Goal: Information Seeking & Learning: Learn about a topic

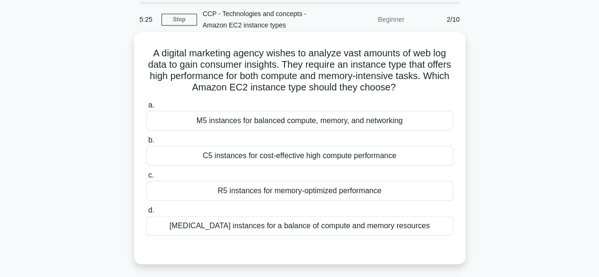
scroll to position [47, 0]
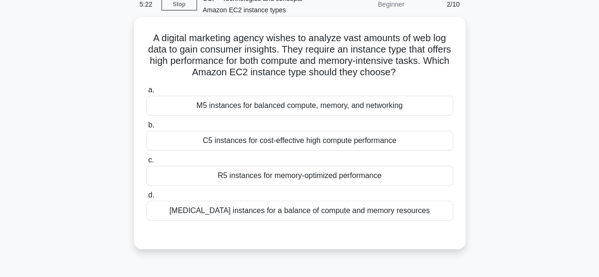
click at [254, 210] on div "T3 instances for a balance of compute and memory resources" at bounding box center [299, 211] width 307 height 20
click at [146, 199] on input "d. T3 instances for a balance of compute and memory resources" at bounding box center [146, 195] width 0 height 6
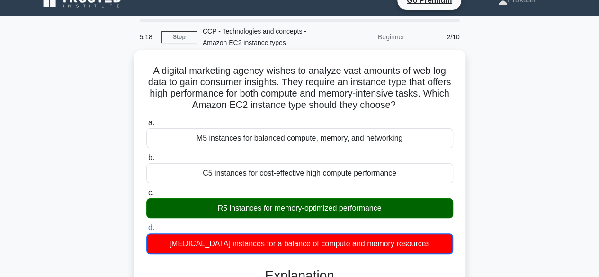
scroll to position [0, 0]
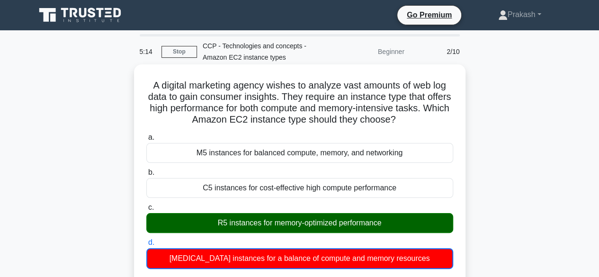
drag, startPoint x: 151, startPoint y: 86, endPoint x: 440, endPoint y: 125, distance: 291.6
click at [440, 125] on h5 "A digital marketing agency wishes to analyze vast amounts of web log data to ga…" at bounding box center [299, 103] width 309 height 46
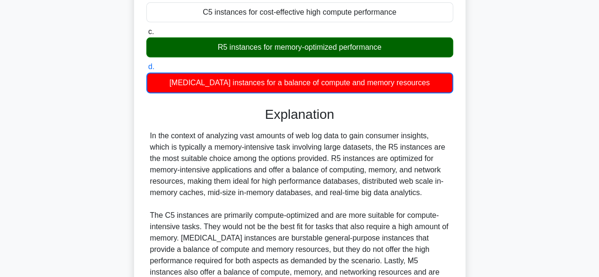
scroll to position [237, 0]
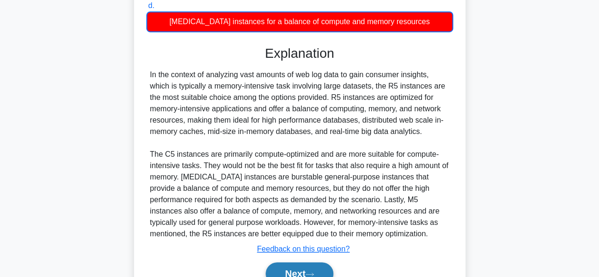
click at [309, 269] on button "Next" at bounding box center [300, 273] width 68 height 23
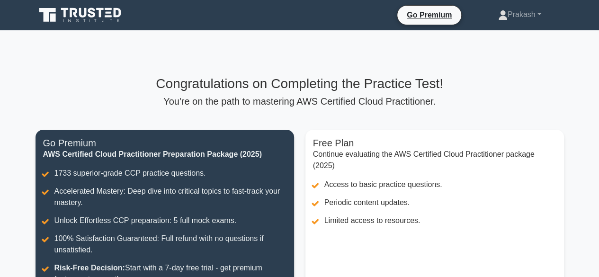
click at [57, 9] on icon at bounding box center [81, 15] width 91 height 18
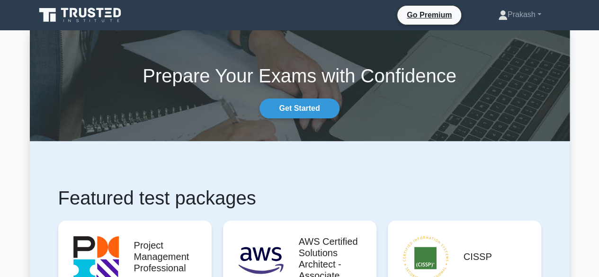
click at [97, 17] on icon at bounding box center [81, 15] width 91 height 18
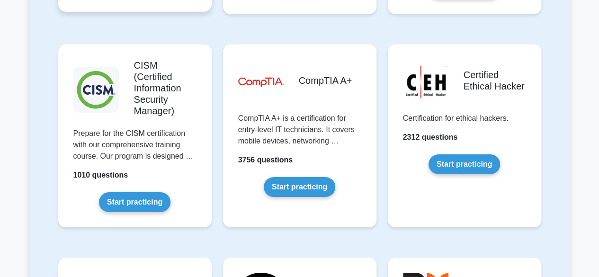
scroll to position [1658, 0]
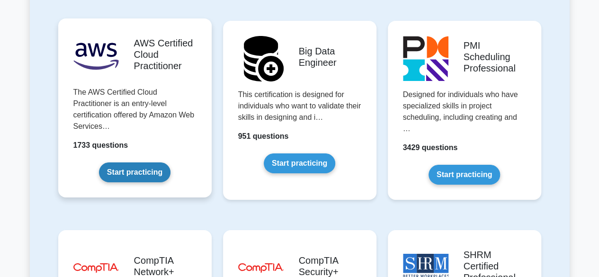
click at [139, 163] on link "Start practicing" at bounding box center [135, 173] width 72 height 20
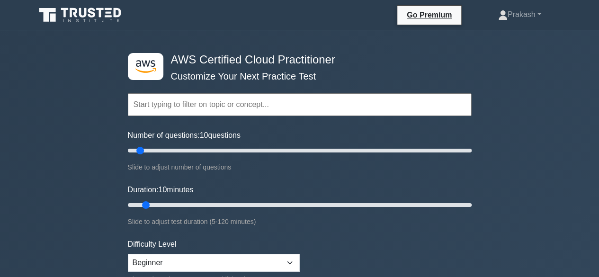
click at [275, 109] on input "text" at bounding box center [300, 104] width 344 height 23
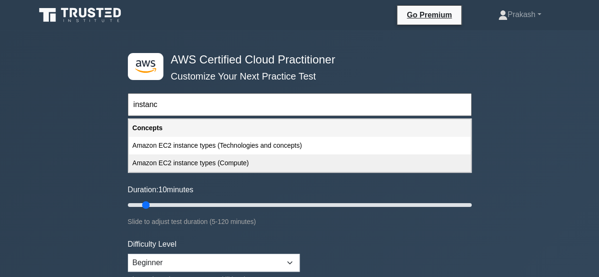
click at [217, 168] on div "Amazon EC2 instance types (Compute)" at bounding box center [300, 163] width 342 height 18
type input "Amazon EC2 instance types (Compute)"
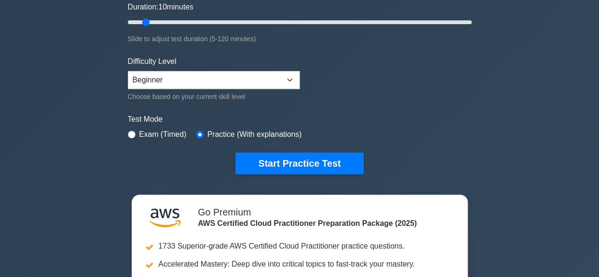
scroll to position [142, 0]
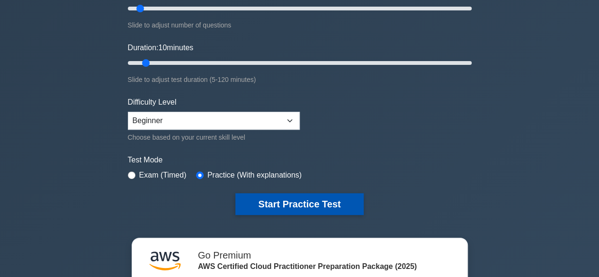
click at [304, 209] on button "Start Practice Test" at bounding box center [299, 204] width 128 height 22
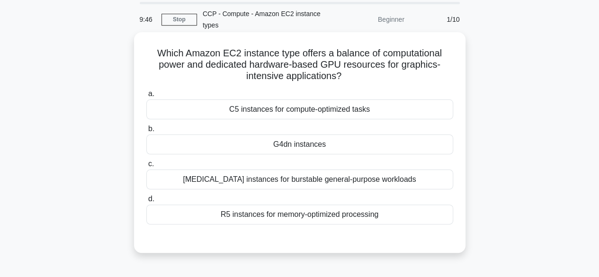
scroll to position [47, 0]
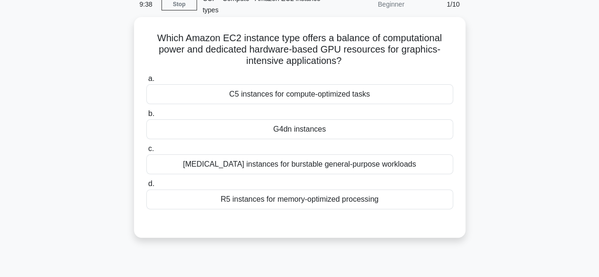
click at [321, 199] on div "R5 instances for memory-optimized processing" at bounding box center [299, 200] width 307 height 20
click at [146, 187] on input "d. R5 instances for memory-optimized processing" at bounding box center [146, 184] width 0 height 6
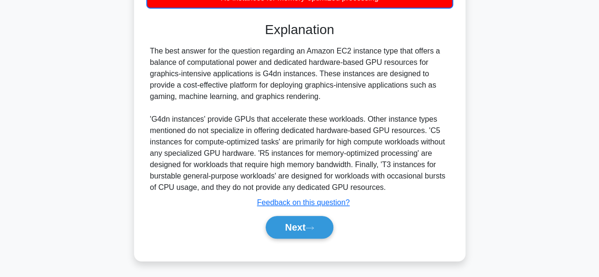
scroll to position [250, 0]
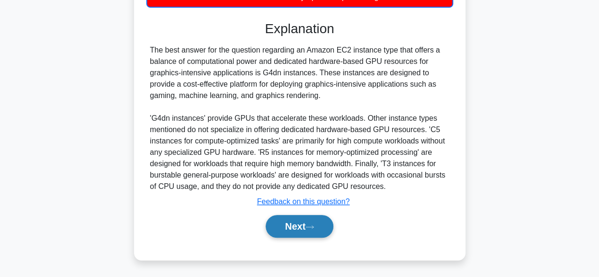
click at [296, 230] on button "Next" at bounding box center [300, 226] width 68 height 23
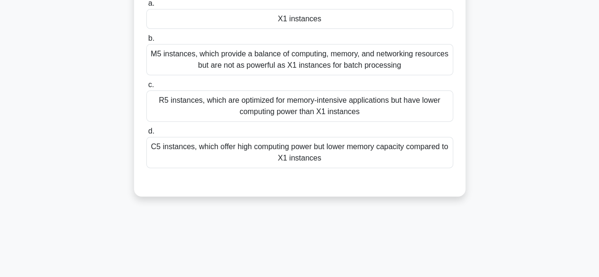
scroll to position [45, 0]
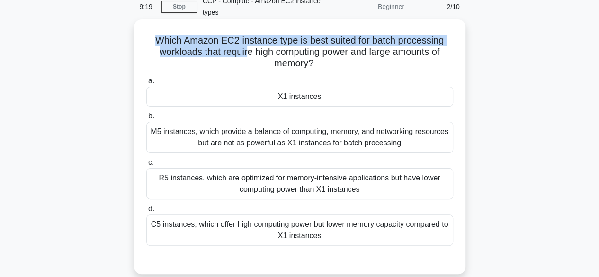
drag, startPoint x: 155, startPoint y: 42, endPoint x: 247, endPoint y: 48, distance: 92.1
click at [247, 48] on h5 "Which Amazon EC2 instance type is best suited for batch processing workloads th…" at bounding box center [299, 52] width 309 height 35
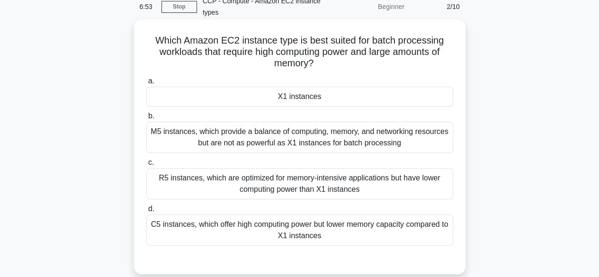
click at [307, 184] on div "R5 instances, which are optimized for memory-intensive applications but have lo…" at bounding box center [299, 183] width 307 height 31
click at [146, 166] on input "c. R5 instances, which are optimized for memory-intensive applications but have…" at bounding box center [146, 163] width 0 height 6
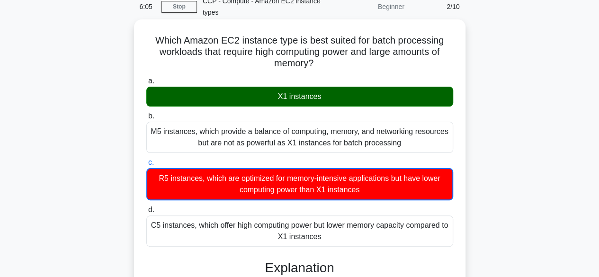
scroll to position [0, 0]
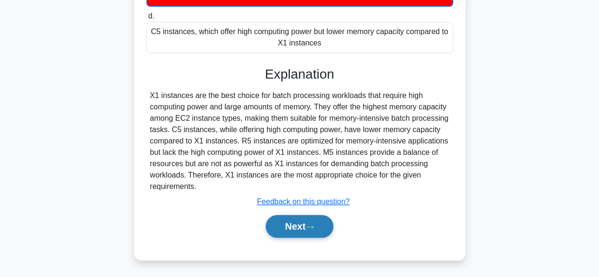
click at [306, 229] on button "Next" at bounding box center [300, 226] width 68 height 23
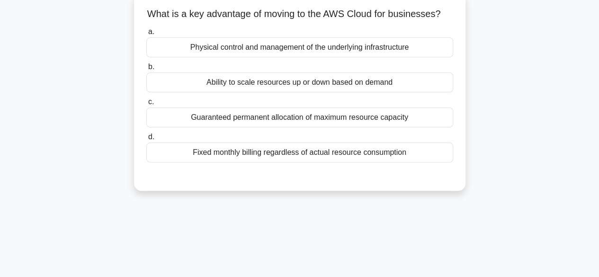
scroll to position [45, 0]
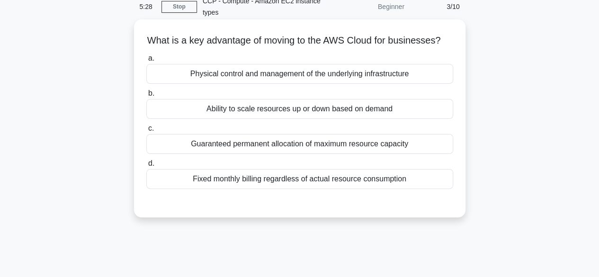
click at [284, 119] on div "Ability to scale resources up or down based on demand" at bounding box center [299, 109] width 307 height 20
click at [146, 97] on input "b. Ability to scale resources up or down based on demand" at bounding box center [146, 93] width 0 height 6
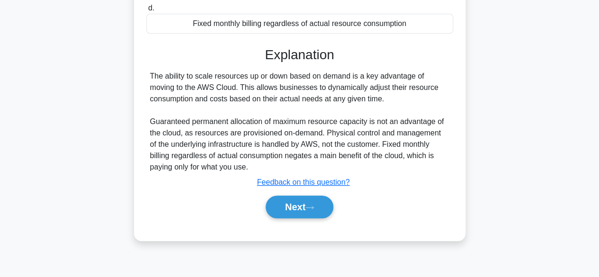
scroll to position [235, 0]
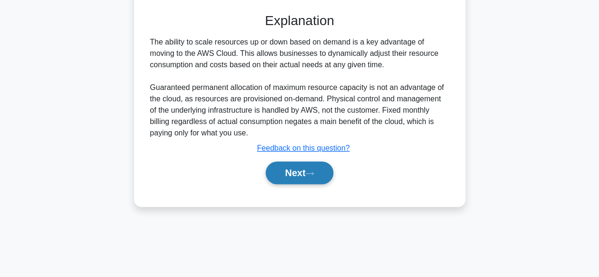
click at [309, 184] on button "Next" at bounding box center [300, 173] width 68 height 23
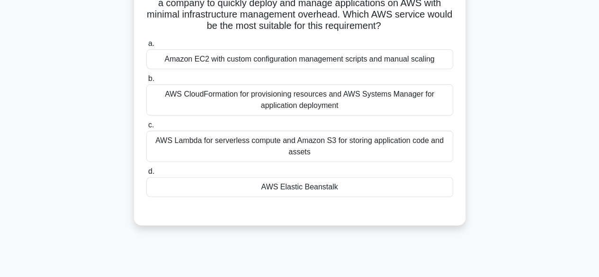
scroll to position [45, 0]
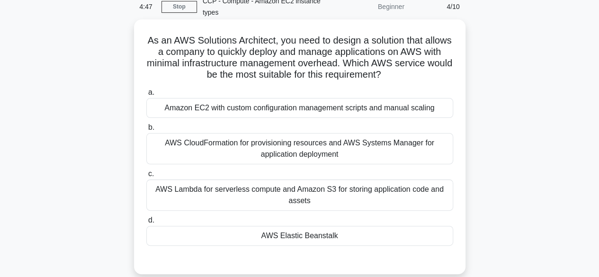
click at [310, 235] on div "AWS Elastic Beanstalk" at bounding box center [299, 236] width 307 height 20
click at [146, 224] on input "d. AWS Elastic Beanstalk" at bounding box center [146, 220] width 0 height 6
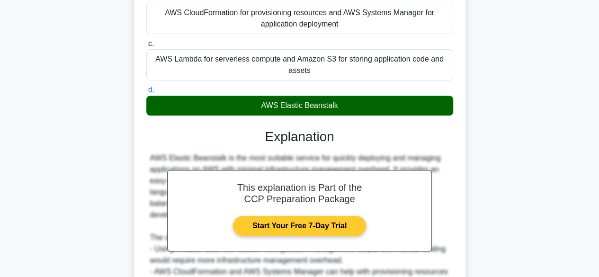
scroll to position [237, 0]
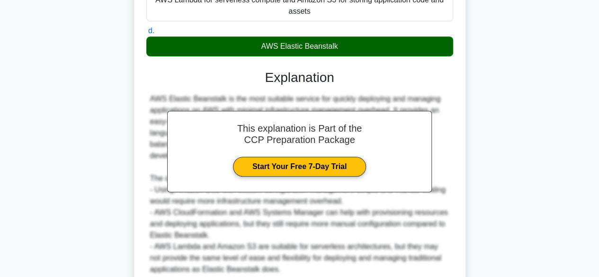
click at [513, 161] on div "As an AWS Solutions Architect, you need to design a solution that allows a comp…" at bounding box center [300, 92] width 540 height 524
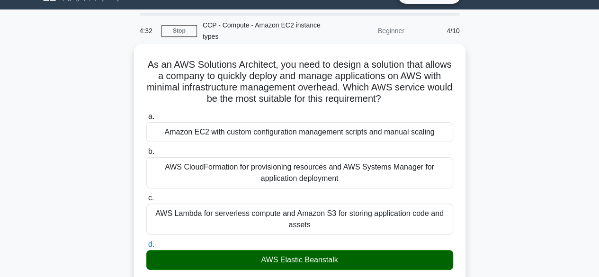
scroll to position [0, 0]
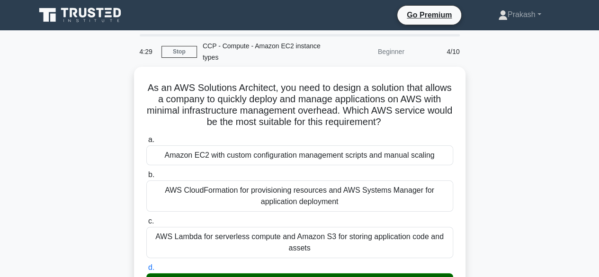
click at [398, 50] on div "Beginner" at bounding box center [368, 51] width 83 height 19
click at [41, 20] on icon at bounding box center [81, 15] width 91 height 18
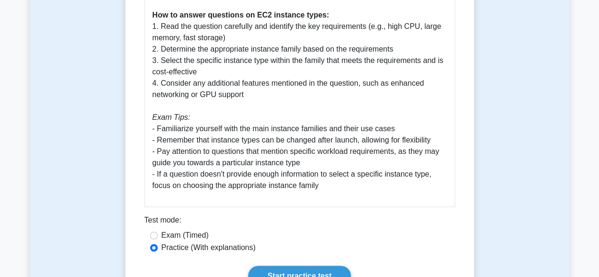
scroll to position [616, 0]
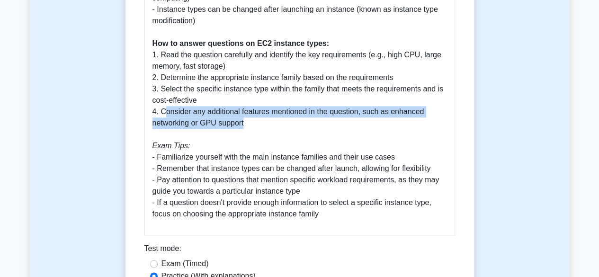
drag, startPoint x: 164, startPoint y: 110, endPoint x: 255, endPoint y: 123, distance: 91.4
click at [255, 123] on p "Understanding Amazon EC2 instance types is crucial for the AWS Certified Cloud …" at bounding box center [300, 49] width 295 height 341
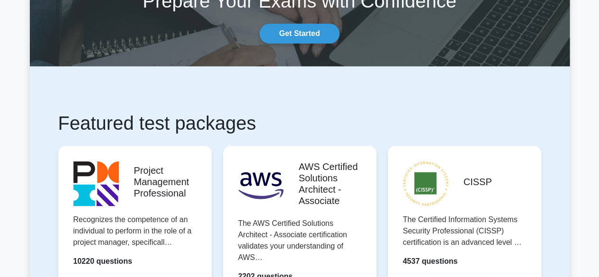
scroll to position [142, 0]
